Goal: Task Accomplishment & Management: Use online tool/utility

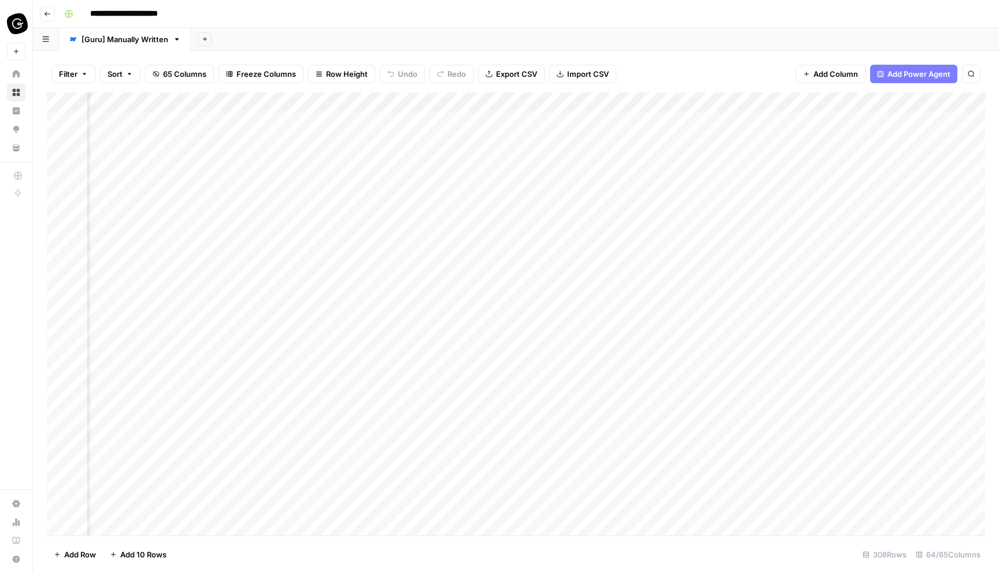
scroll to position [0, 1911]
click at [486, 158] on div "Add Column" at bounding box center [516, 313] width 938 height 443
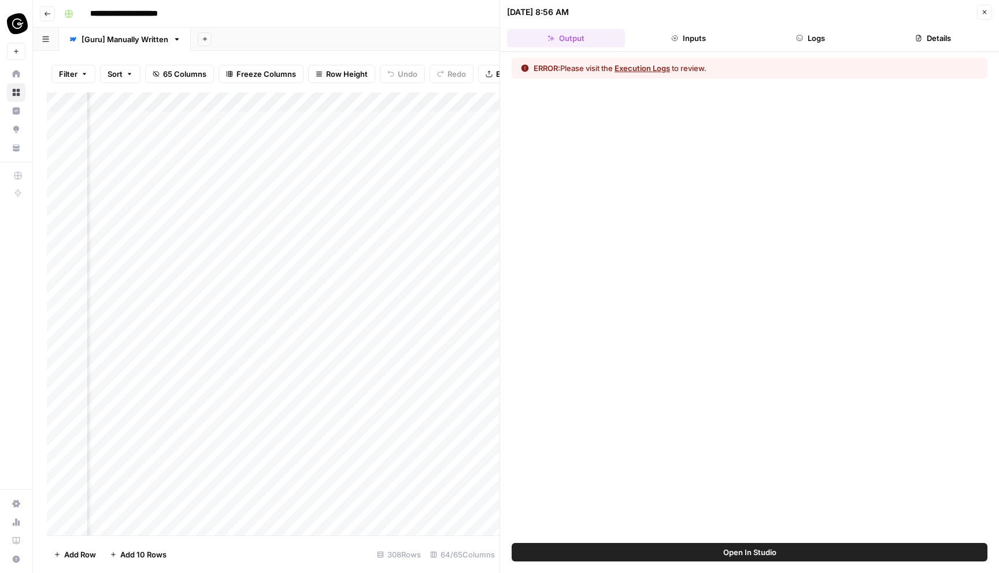
click at [663, 68] on button "Execution Logs" at bounding box center [641, 68] width 55 height 12
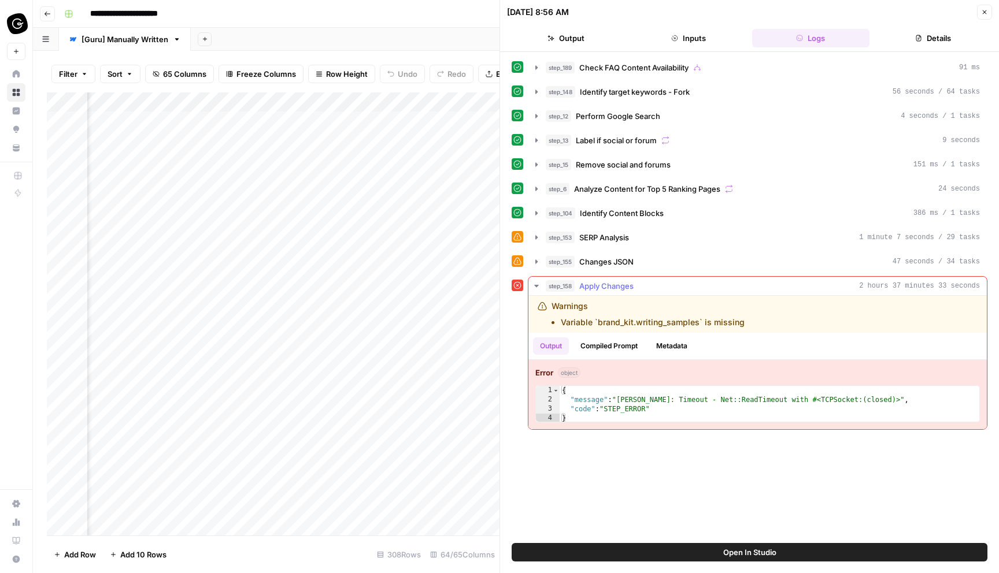
click at [621, 286] on span "Apply Changes" at bounding box center [606, 286] width 54 height 12
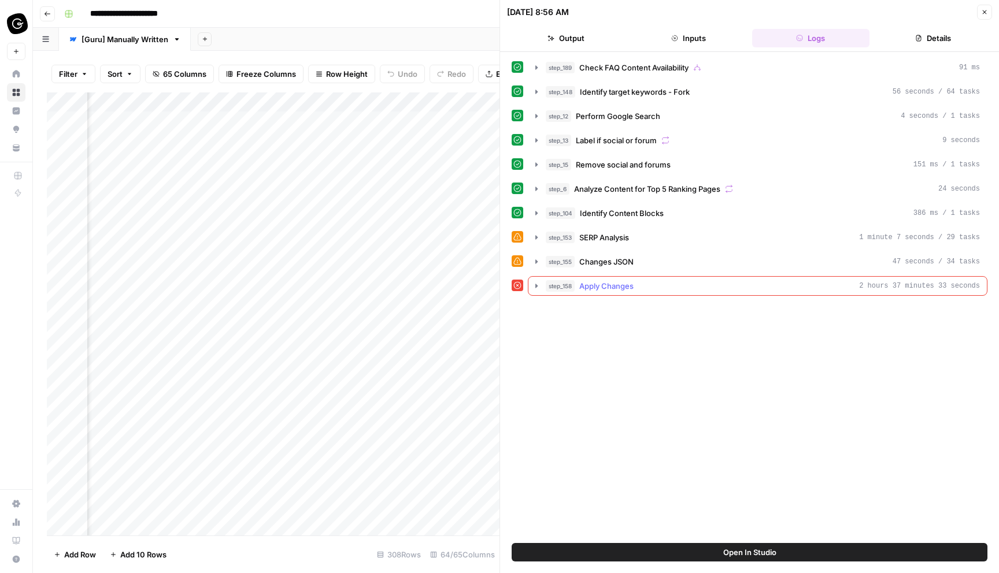
click at [621, 286] on span "Apply Changes" at bounding box center [606, 286] width 54 height 12
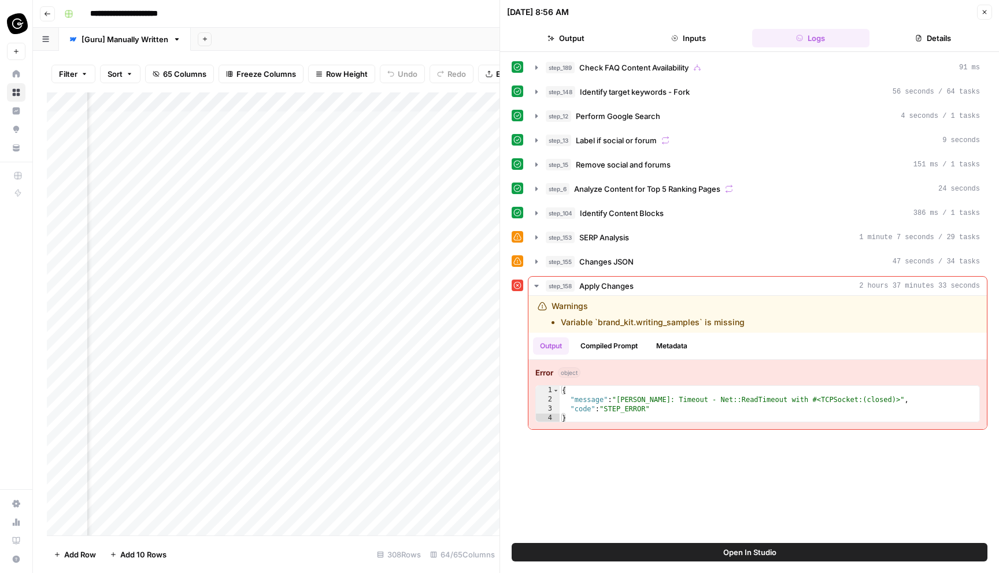
click at [982, 14] on icon "button" at bounding box center [984, 12] width 4 height 4
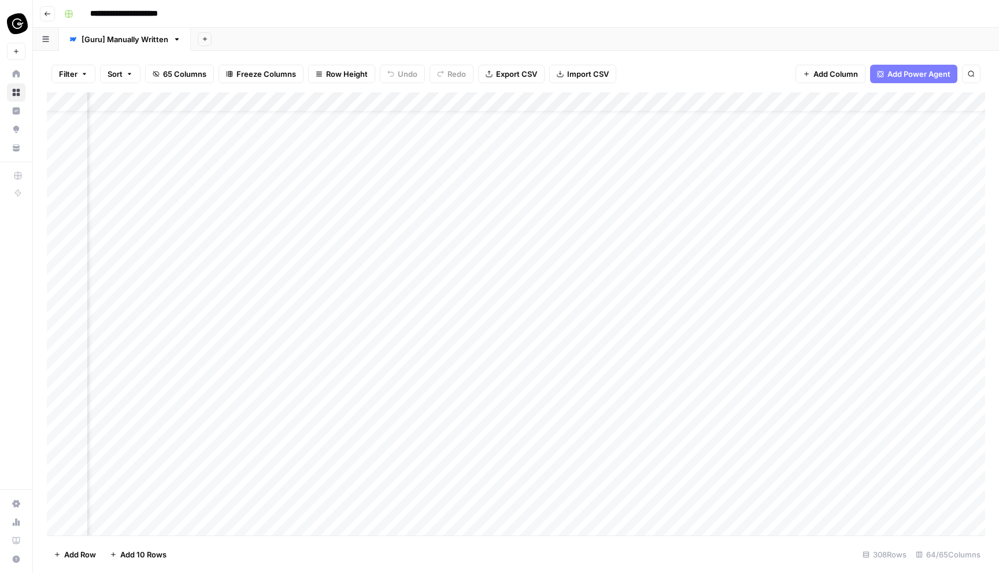
scroll to position [0, 2003]
click at [360, 278] on div "Add Column" at bounding box center [516, 313] width 938 height 443
